Goal: Task Accomplishment & Management: Use online tool/utility

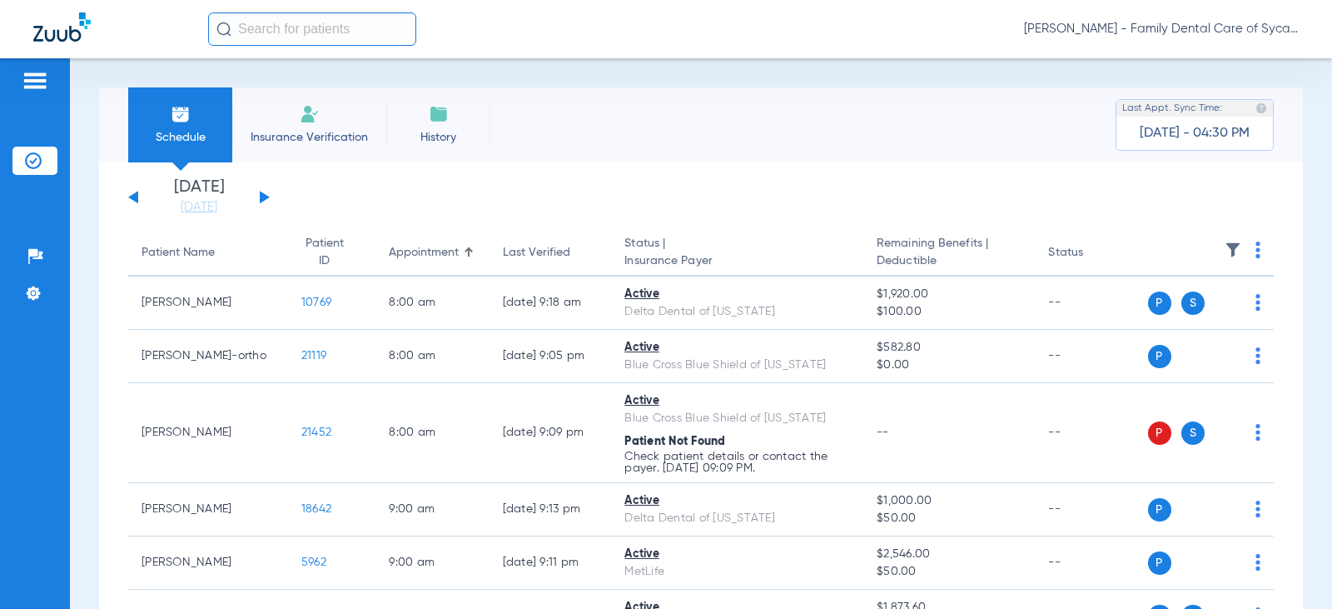
click at [296, 125] on li "Insurance Verification" at bounding box center [309, 124] width 154 height 75
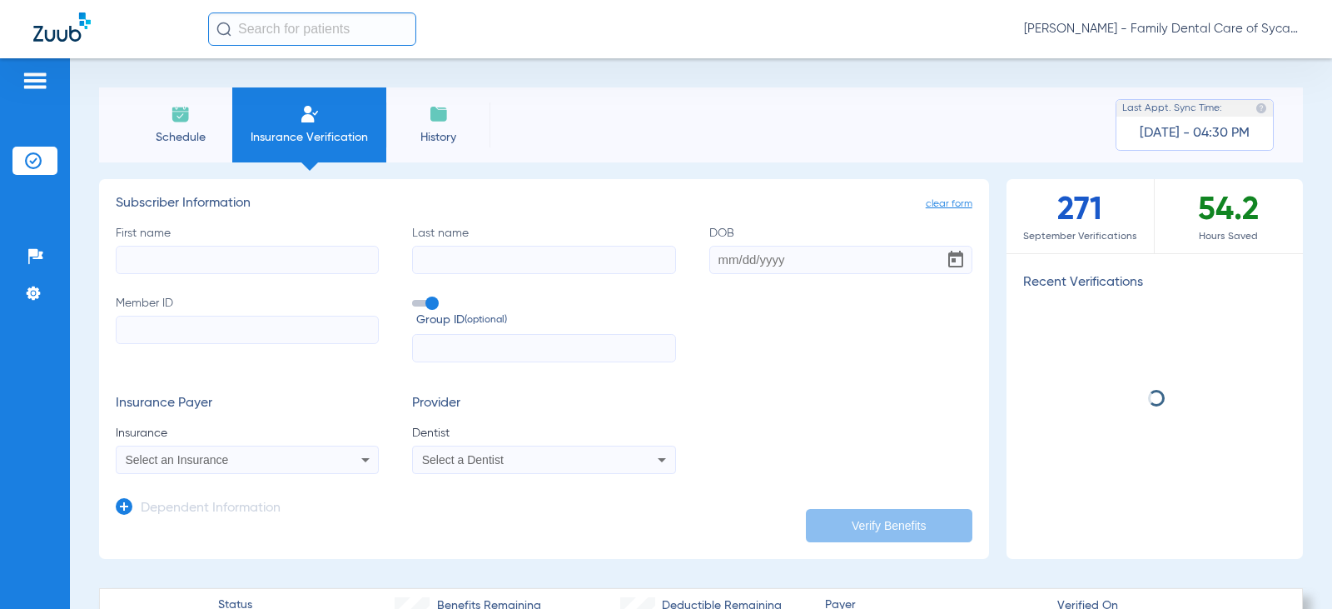
click at [187, 260] on input "First name" at bounding box center [247, 260] width 263 height 28
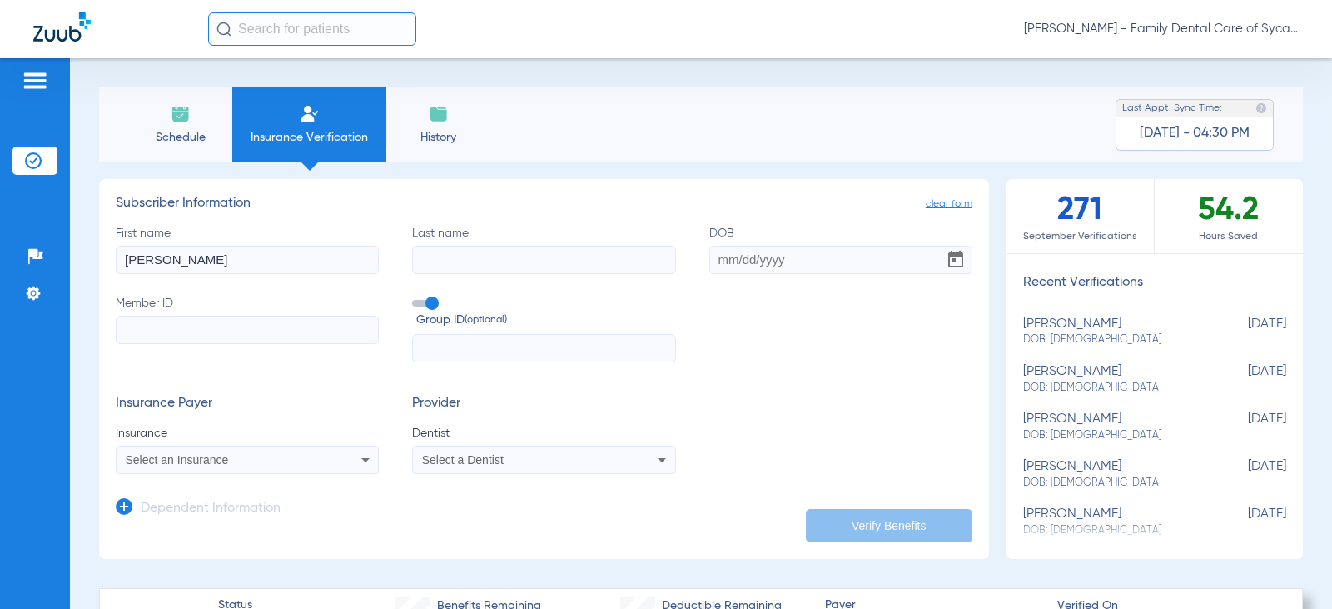
type input "[PERSON_NAME]"
click at [152, 340] on input "Member ID" at bounding box center [247, 330] width 263 height 28
type input "920913608"
click at [725, 254] on input "DOB" at bounding box center [840, 260] width 263 height 28
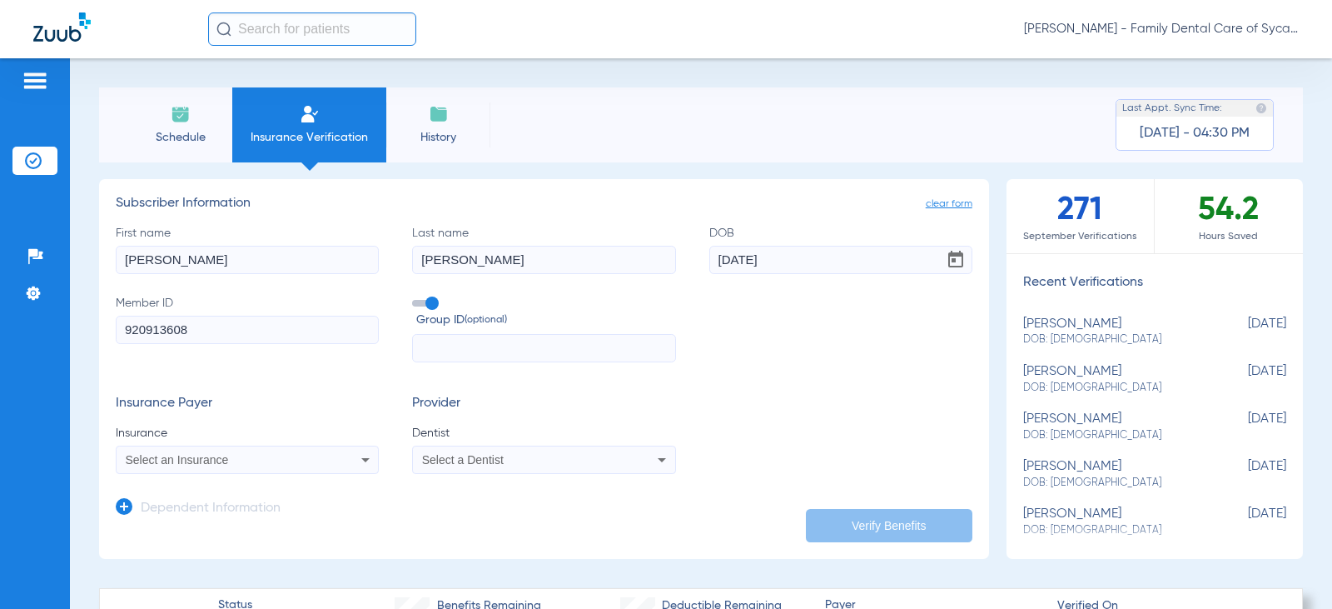
type input "[DATE]"
click at [202, 469] on div "Select an Insurance" at bounding box center [247, 460] width 261 height 20
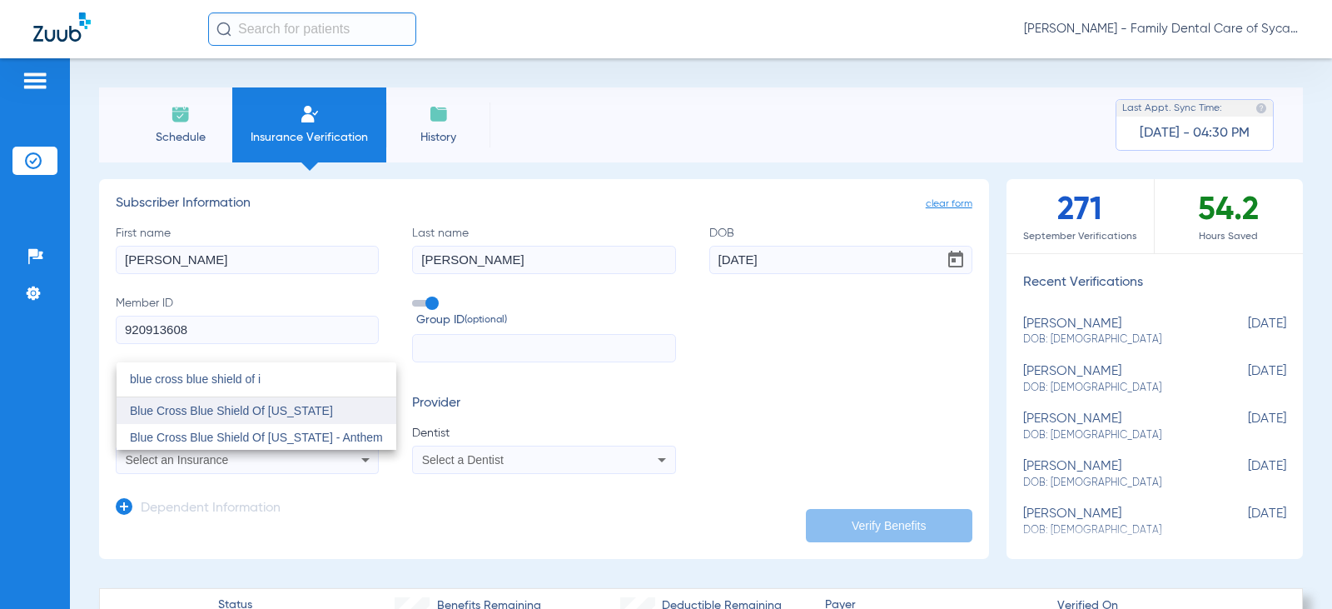
type input "blue cross blue shield of i"
click at [251, 408] on span "Blue Cross Blue Shield Of [US_STATE]" at bounding box center [231, 410] width 203 height 13
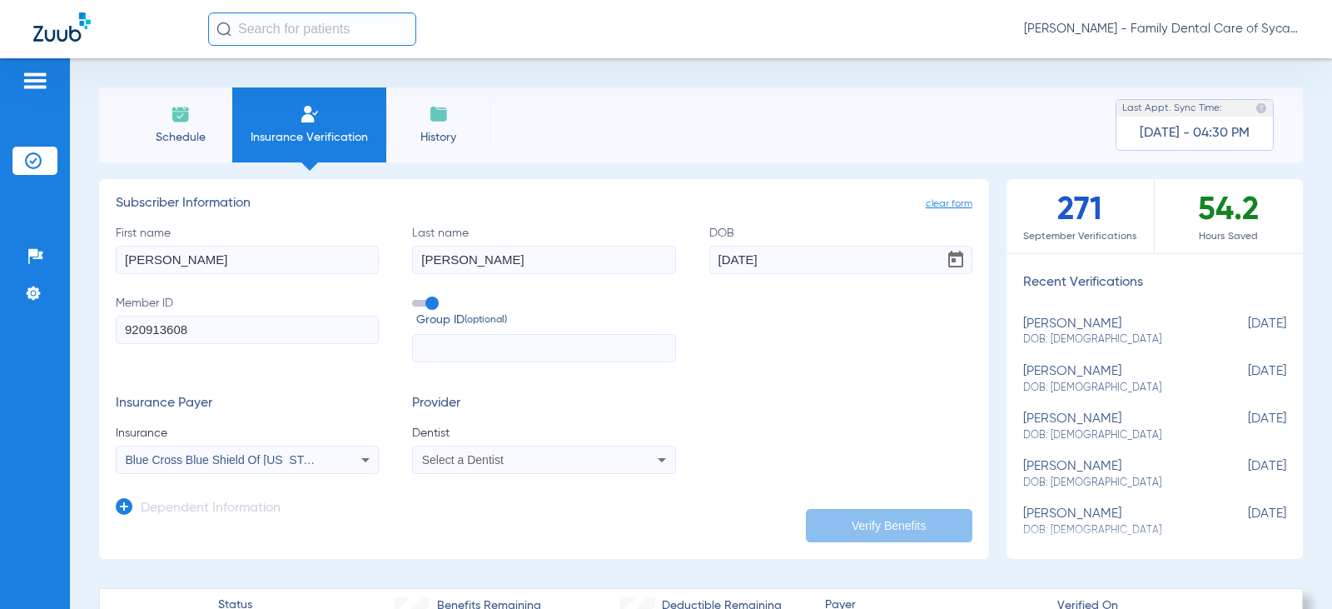
click at [430, 467] on div "Select a Dentist" at bounding box center [543, 460] width 261 height 20
type input "jad"
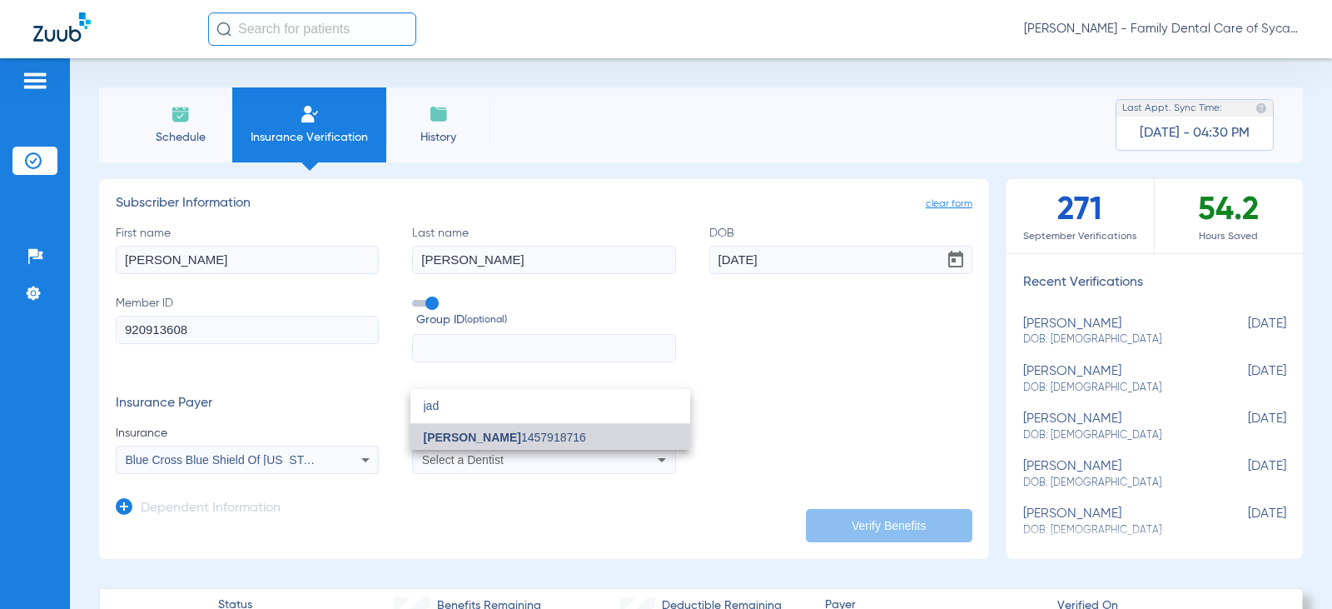
click at [456, 433] on span "[PERSON_NAME]" at bounding box center [472, 436] width 97 height 13
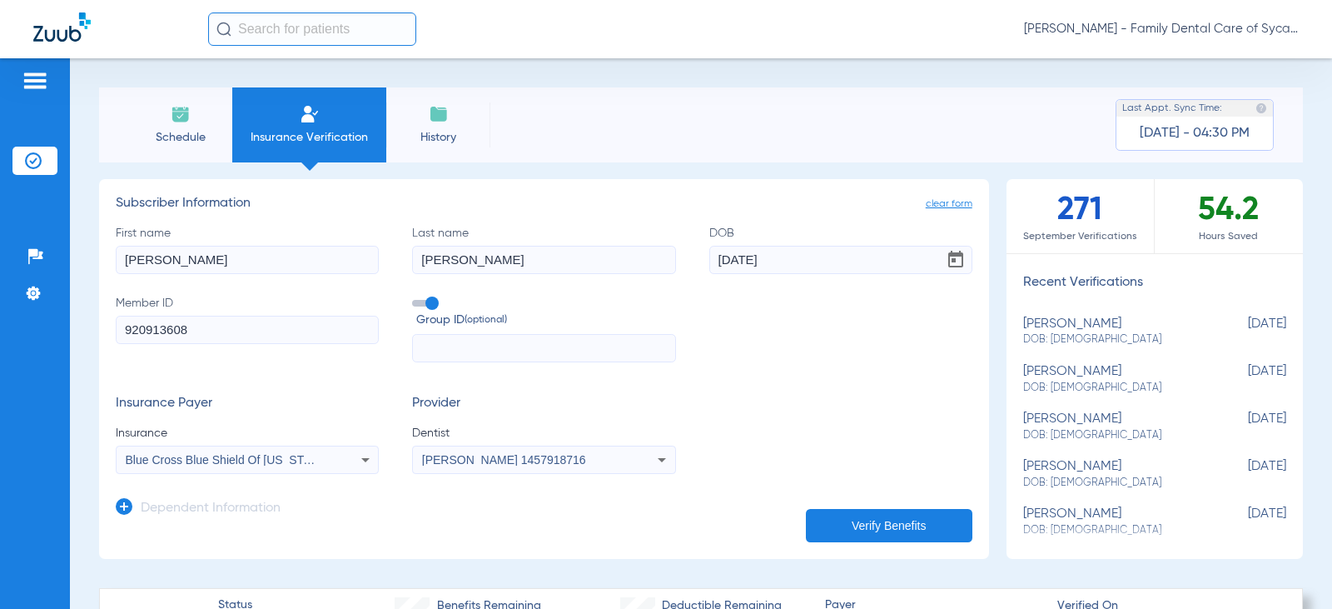
click at [825, 520] on button "Verify Benefits" at bounding box center [889, 525] width 167 height 33
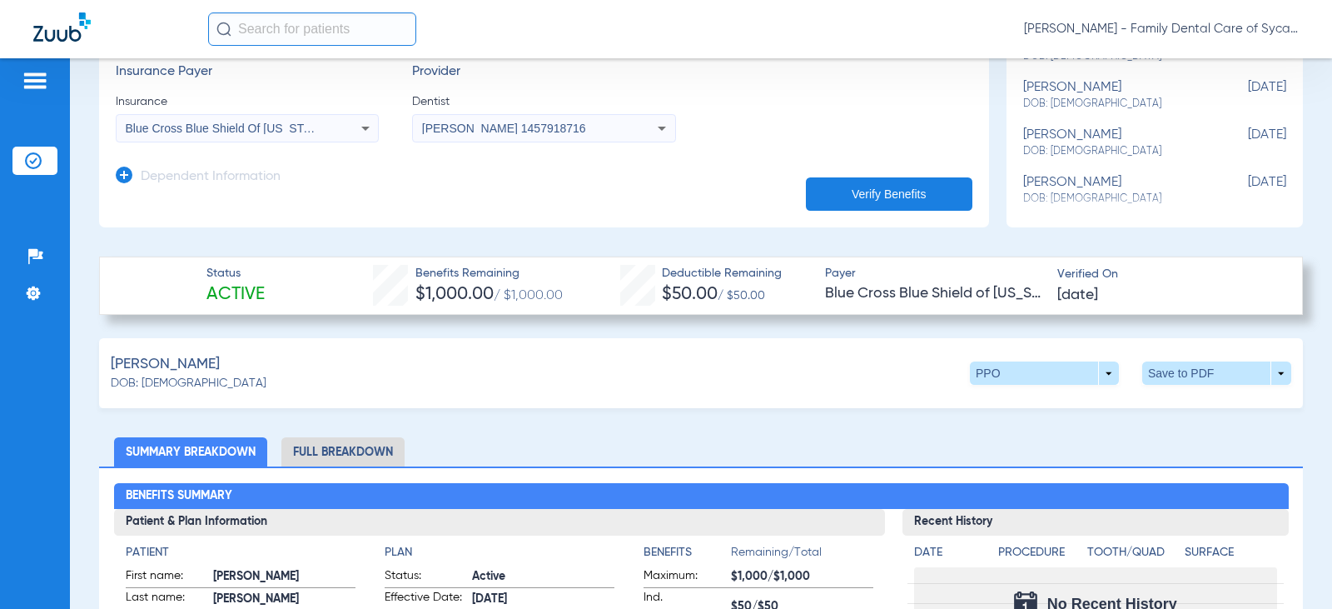
scroll to position [333, 0]
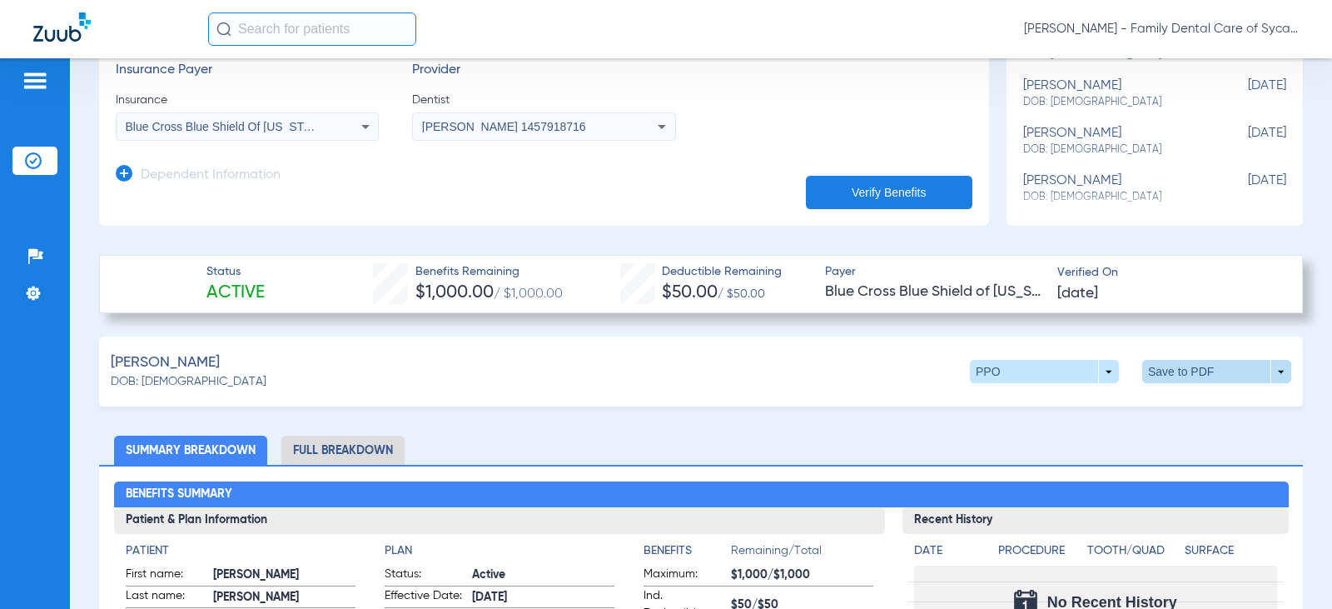
click at [1179, 366] on span at bounding box center [1216, 371] width 149 height 23
click at [1073, 397] on span "Save to PDF" at bounding box center [1080, 403] width 66 height 12
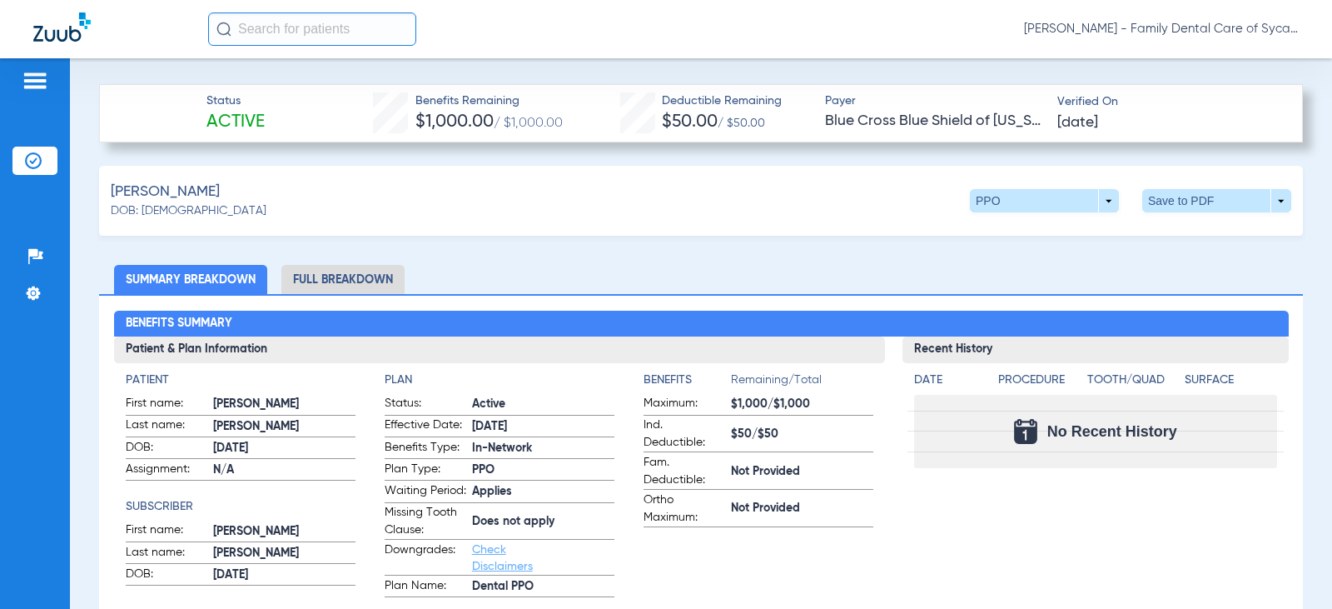
scroll to position [500, 0]
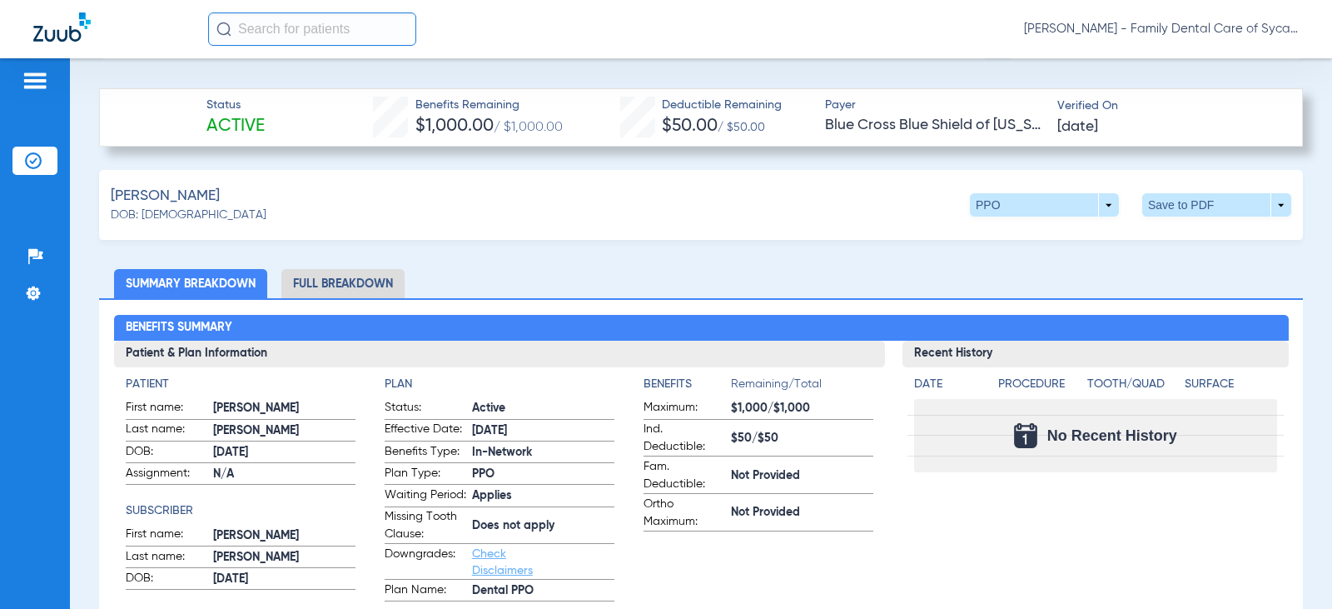
click at [361, 275] on li "Full Breakdown" at bounding box center [342, 283] width 123 height 29
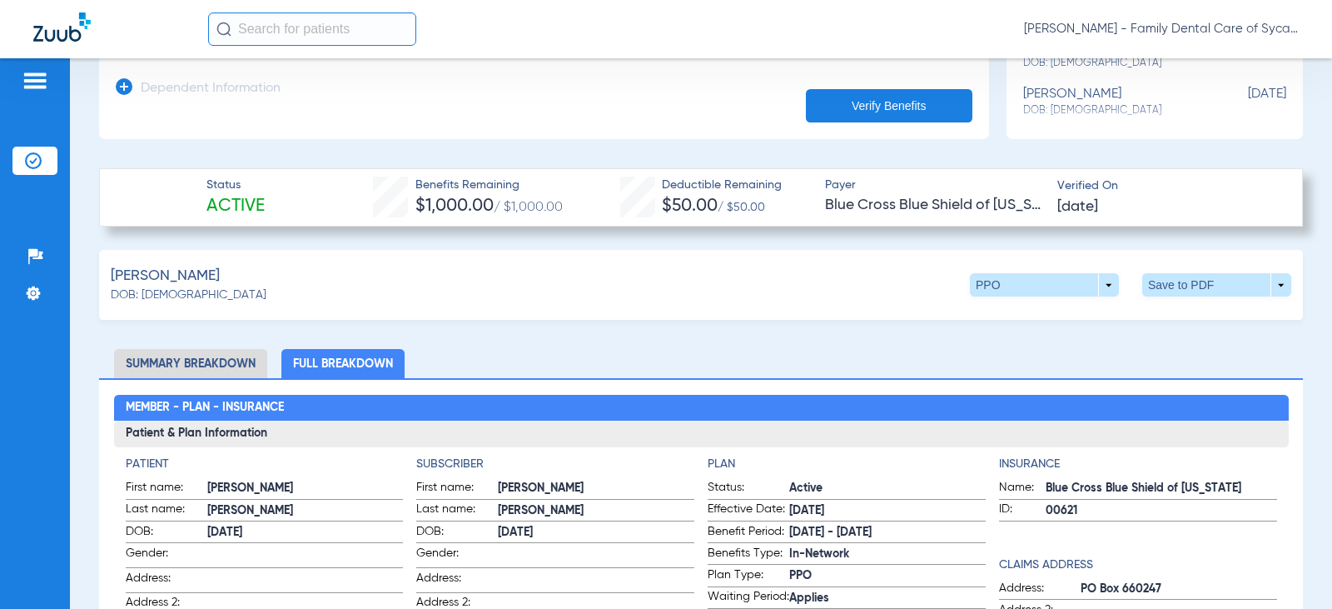
scroll to position [0, 0]
